Goal: Information Seeking & Learning: Learn about a topic

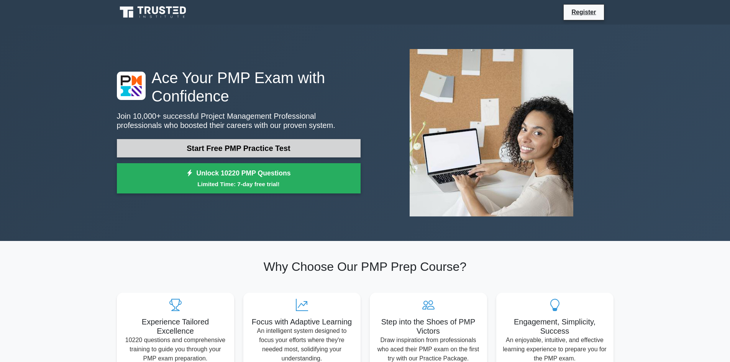
click at [307, 140] on link "Start Free PMP Practice Test" at bounding box center [239, 148] width 244 height 18
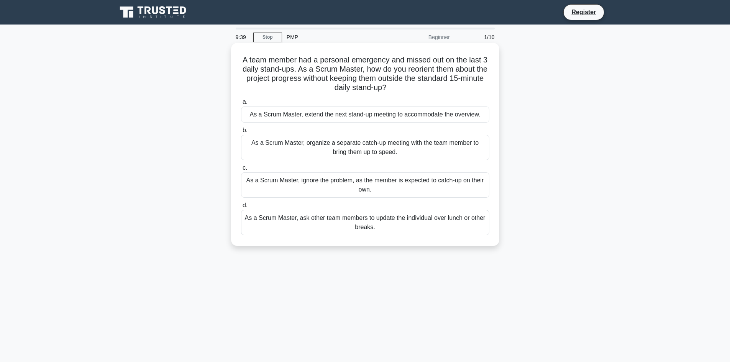
click at [438, 153] on div "As a Scrum Master, organize a separate catch-up meeting with the team member to…" at bounding box center [365, 147] width 248 height 25
click at [241, 133] on input "b. As a Scrum Master, organize a separate catch-up meeting with the team member…" at bounding box center [241, 130] width 0 height 5
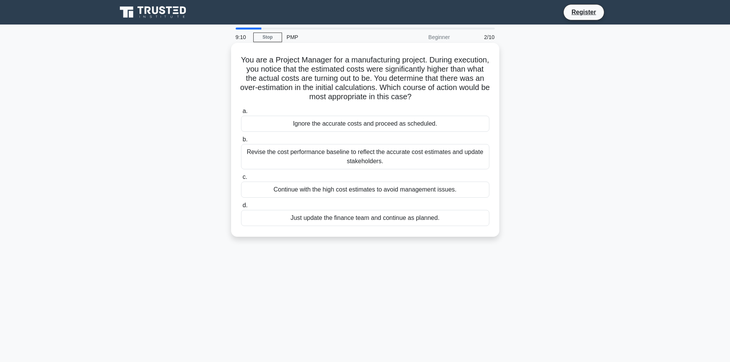
click at [457, 159] on div "Revise the cost performance baseline to reflect the accurate cost estimates and…" at bounding box center [365, 156] width 248 height 25
click at [241, 142] on input "b. Revise the cost performance baseline to reflect the accurate cost estimates …" at bounding box center [241, 139] width 0 height 5
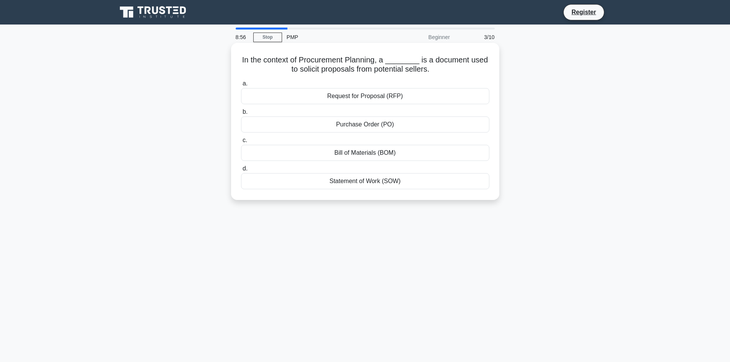
click at [425, 97] on div "Request for Proposal (RFP)" at bounding box center [365, 96] width 248 height 16
click at [241, 86] on input "a. Request for Proposal (RFP)" at bounding box center [241, 83] width 0 height 5
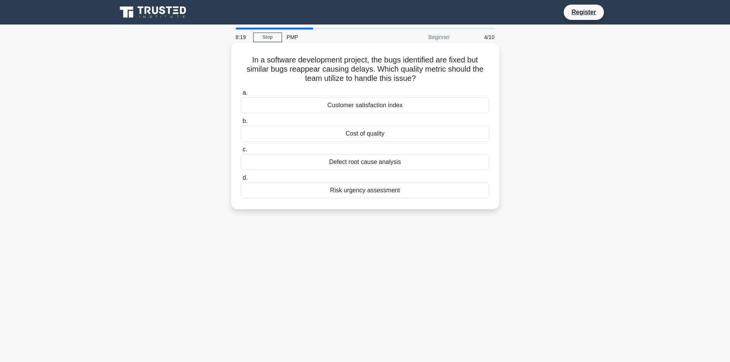
click at [386, 162] on div "Defect root cause analysis" at bounding box center [365, 162] width 248 height 16
click at [241, 152] on input "c. Defect root cause analysis" at bounding box center [241, 149] width 0 height 5
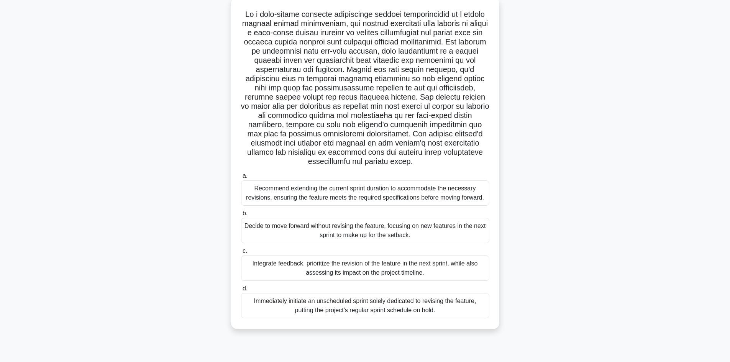
scroll to position [52, 0]
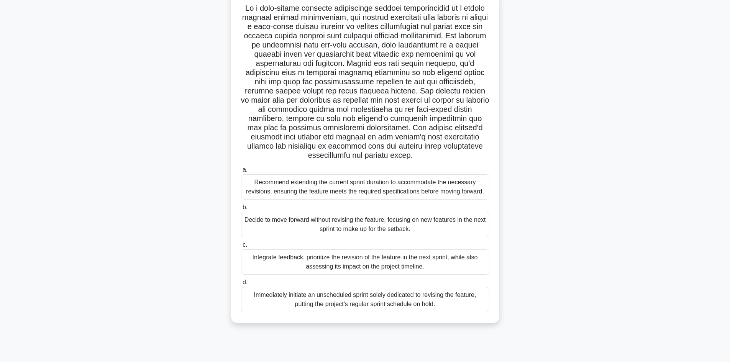
click at [451, 266] on div "Integrate feedback, prioritize the revision of the feature in the next sprint, …" at bounding box center [365, 261] width 248 height 25
click at [241, 248] on input "c. Integrate feedback, prioritize the revision of the feature in the next sprin…" at bounding box center [241, 245] width 0 height 5
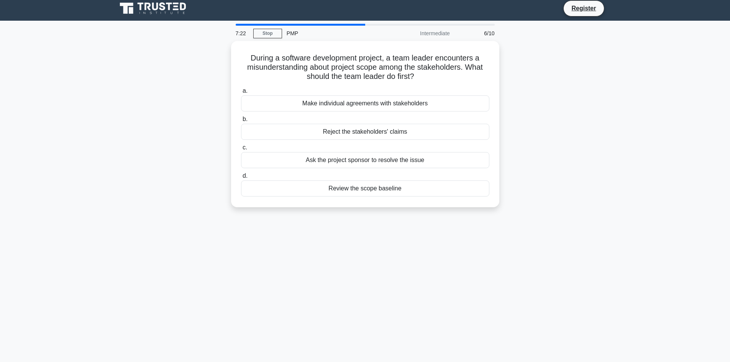
scroll to position [0, 0]
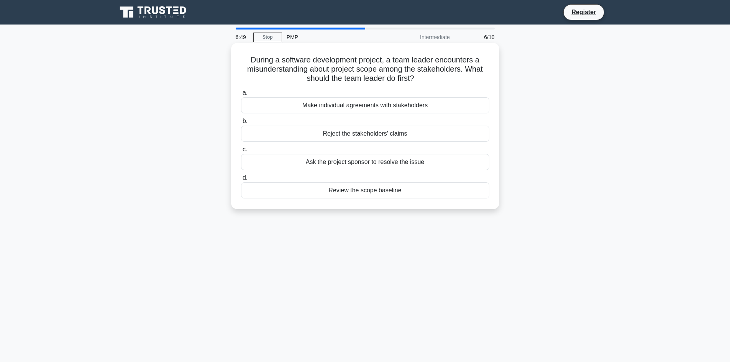
click at [394, 193] on div "Review the scope baseline" at bounding box center [365, 190] width 248 height 16
click at [241, 180] on input "d. Review the scope baseline" at bounding box center [241, 178] width 0 height 5
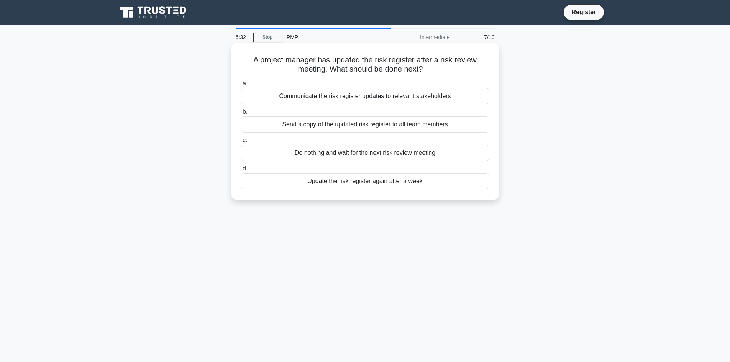
click at [369, 126] on div "Send a copy of the updated risk register to all team members" at bounding box center [365, 124] width 248 height 16
click at [241, 115] on input "b. Send a copy of the updated risk register to all team members" at bounding box center [241, 112] width 0 height 5
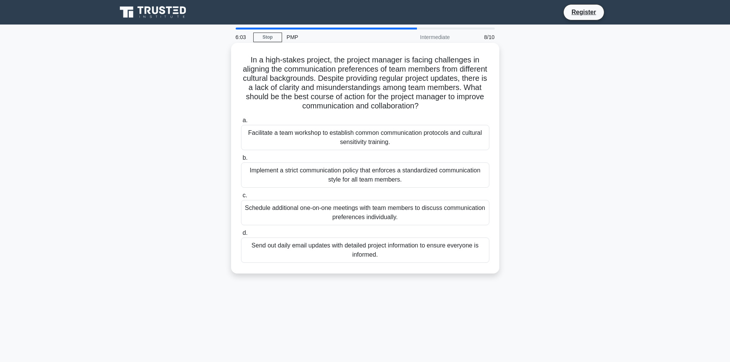
click at [417, 251] on div "Send out daily email updates with detailed project information to ensure everyo…" at bounding box center [365, 250] width 248 height 25
click at [241, 236] on input "d. Send out daily email updates with detailed project information to ensure eve…" at bounding box center [241, 233] width 0 height 5
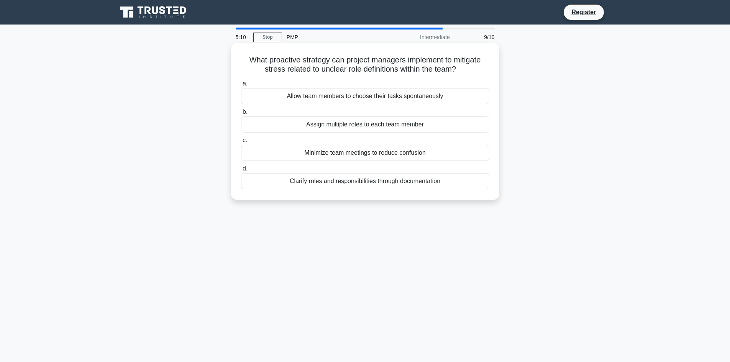
click at [367, 184] on div "Clarify roles and responsibilities through documentation" at bounding box center [365, 181] width 248 height 16
click at [241, 171] on input "d. Clarify roles and responsibilities through documentation" at bounding box center [241, 168] width 0 height 5
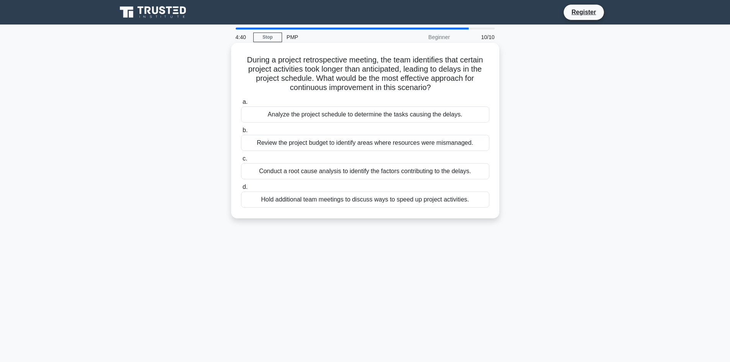
click at [373, 173] on div "Conduct a root cause analysis to identify the factors contributing to the delay…" at bounding box center [365, 171] width 248 height 16
click at [241, 161] on input "c. Conduct a root cause analysis to identify the factors contributing to the de…" at bounding box center [241, 158] width 0 height 5
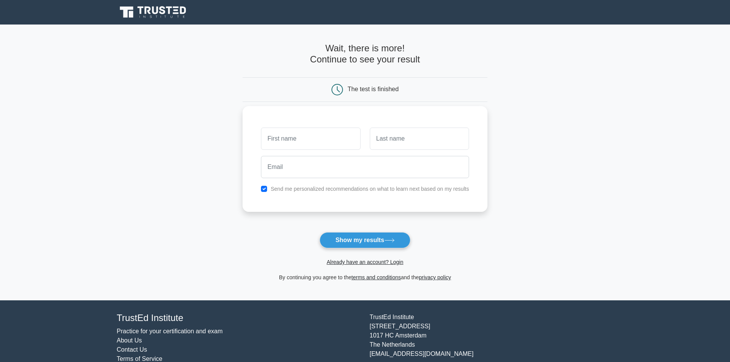
click at [320, 143] on input "text" at bounding box center [310, 139] width 99 height 22
type input "[PERSON_NAME]"
click at [396, 143] on input "text" at bounding box center [419, 139] width 99 height 22
type input "Landry"
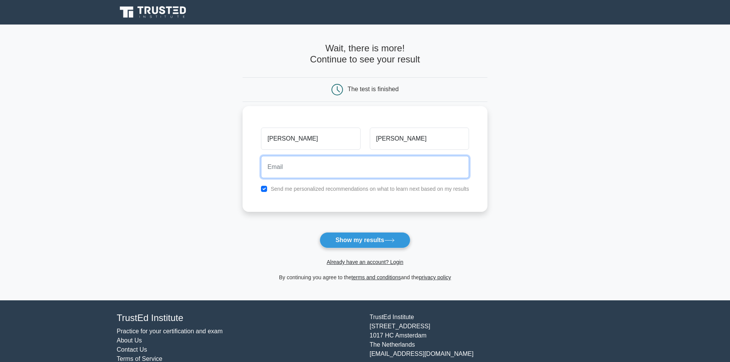
click at [391, 167] on input "email" at bounding box center [365, 167] width 208 height 22
type input "gordlandry@hotmail.com"
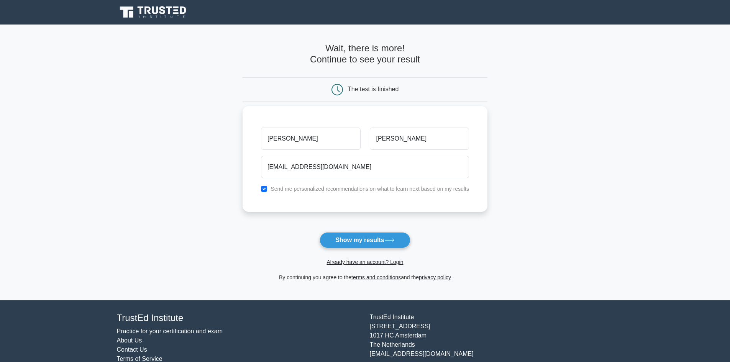
click at [331, 191] on label "Send me personalized recommendations on what to learn next based on my results" at bounding box center [370, 189] width 199 height 6
click at [368, 239] on button "Show my results" at bounding box center [365, 240] width 90 height 16
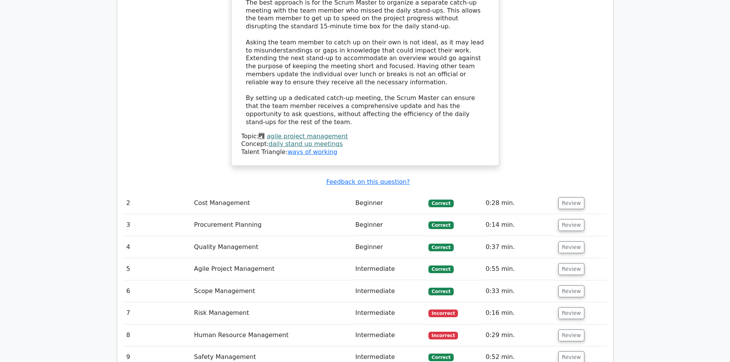
scroll to position [958, 0]
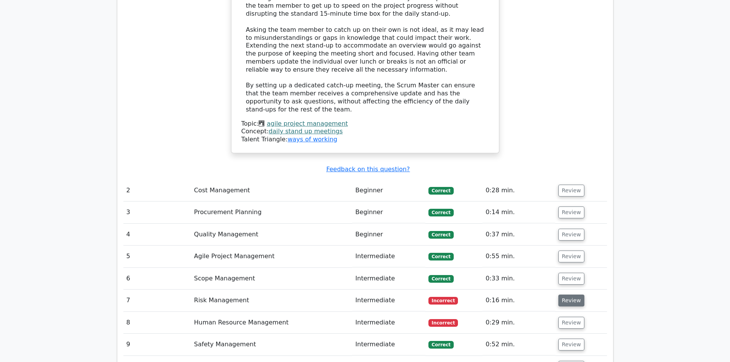
click at [566, 295] on button "Review" at bounding box center [571, 301] width 26 height 12
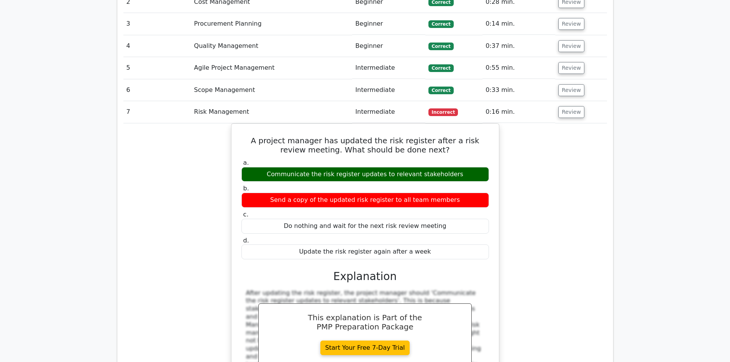
scroll to position [1265, 0]
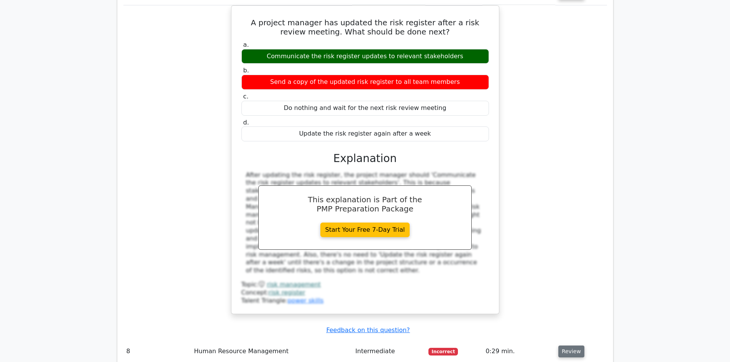
click at [564, 346] on button "Review" at bounding box center [571, 352] width 26 height 12
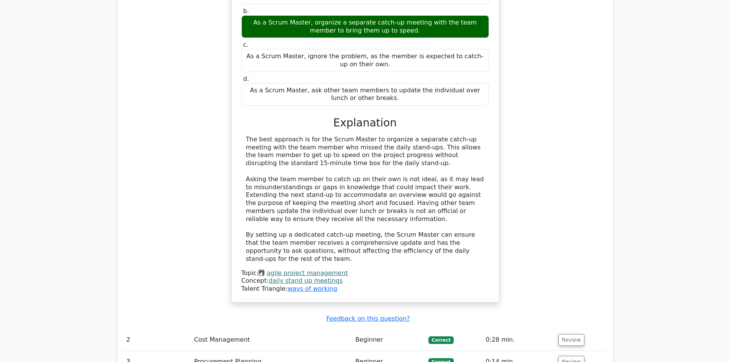
scroll to position [651, 0]
